Goal: Task Accomplishment & Management: Manage account settings

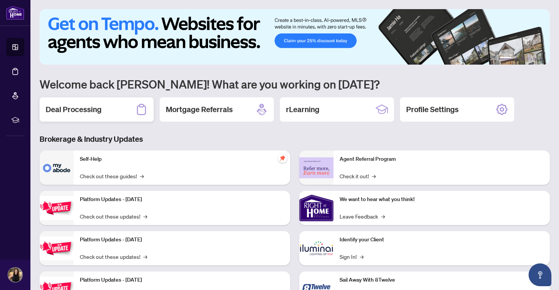
click at [82, 111] on h2 "Deal Processing" at bounding box center [74, 109] width 56 height 11
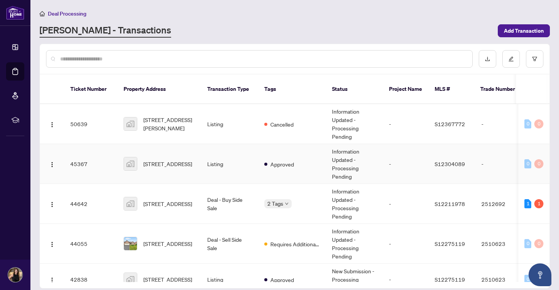
click at [198, 162] on td "[STREET_ADDRESS]" at bounding box center [159, 164] width 84 height 40
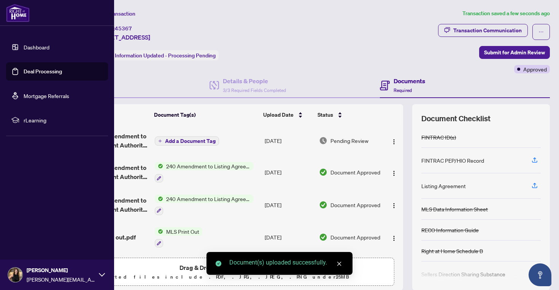
click at [37, 73] on link "Deal Processing" at bounding box center [43, 71] width 38 height 7
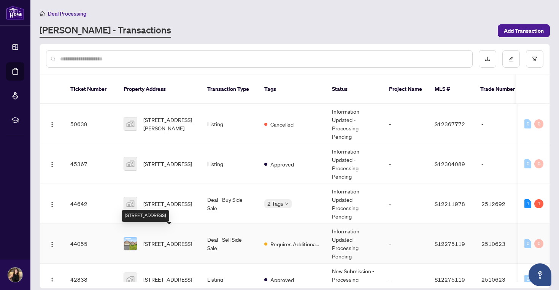
click at [168, 239] on span "[STREET_ADDRESS]" at bounding box center [167, 243] width 49 height 8
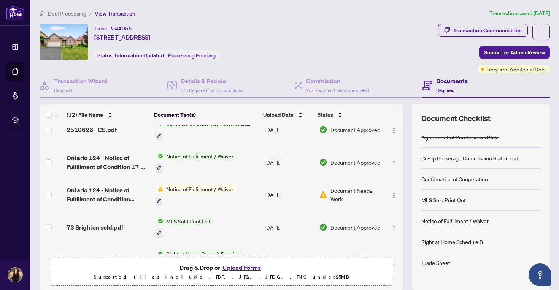
scroll to position [141, 0]
click at [476, 28] on div "Transaction Communication" at bounding box center [487, 30] width 68 height 12
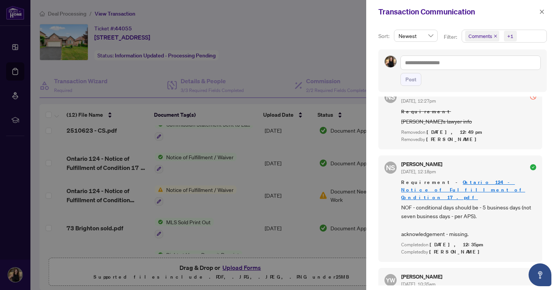
scroll to position [379, 0]
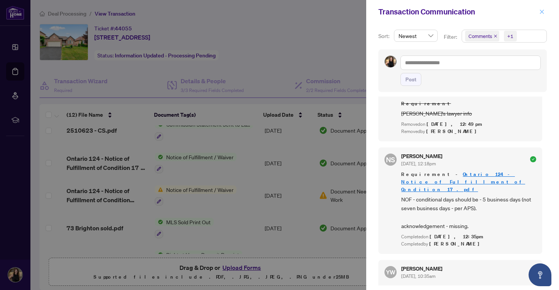
click at [542, 10] on icon "close" at bounding box center [541, 11] width 5 height 5
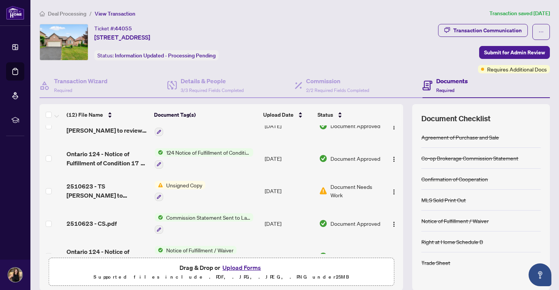
scroll to position [0, 0]
